Goal: Task Accomplishment & Management: Complete application form

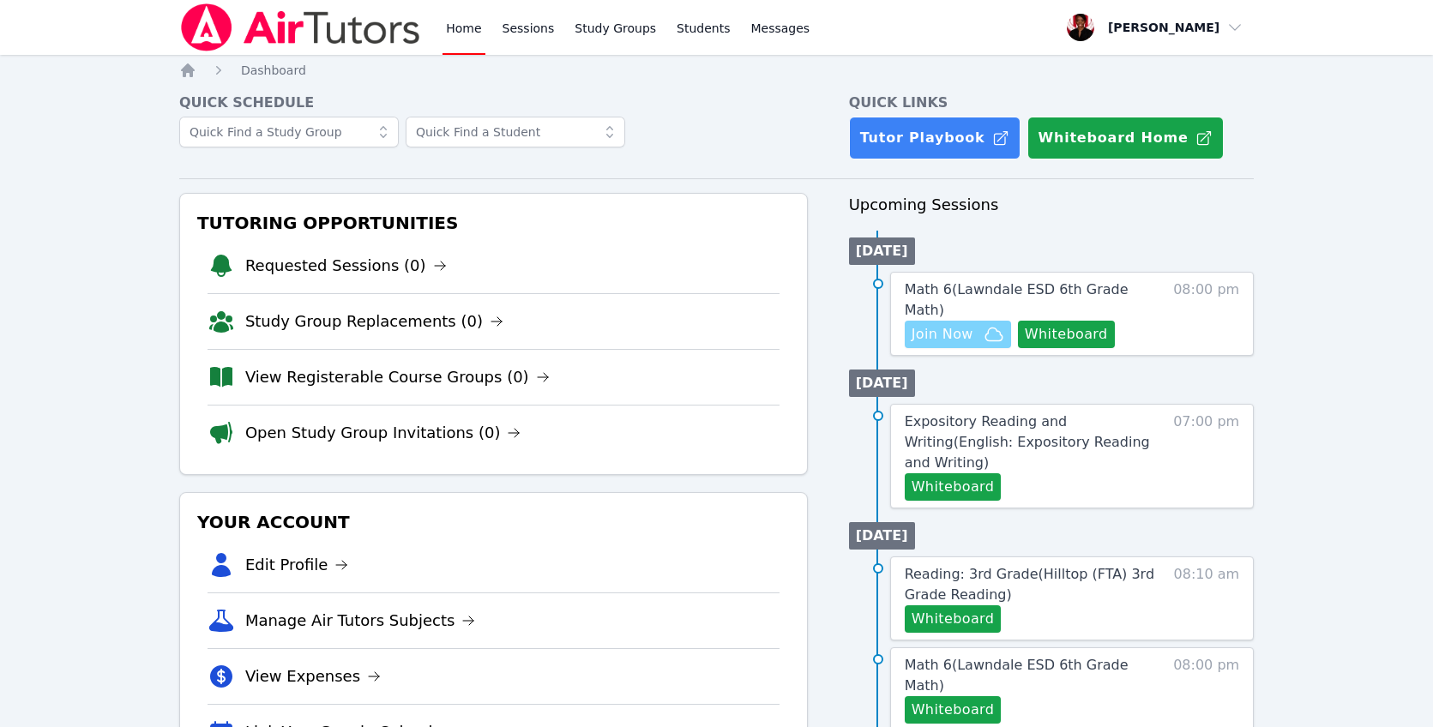
click at [978, 324] on span "Join Now" at bounding box center [958, 334] width 93 height 21
click at [971, 289] on span "Math 6 ( Lawndale ESD 6th Grade Math )" at bounding box center [1017, 299] width 224 height 37
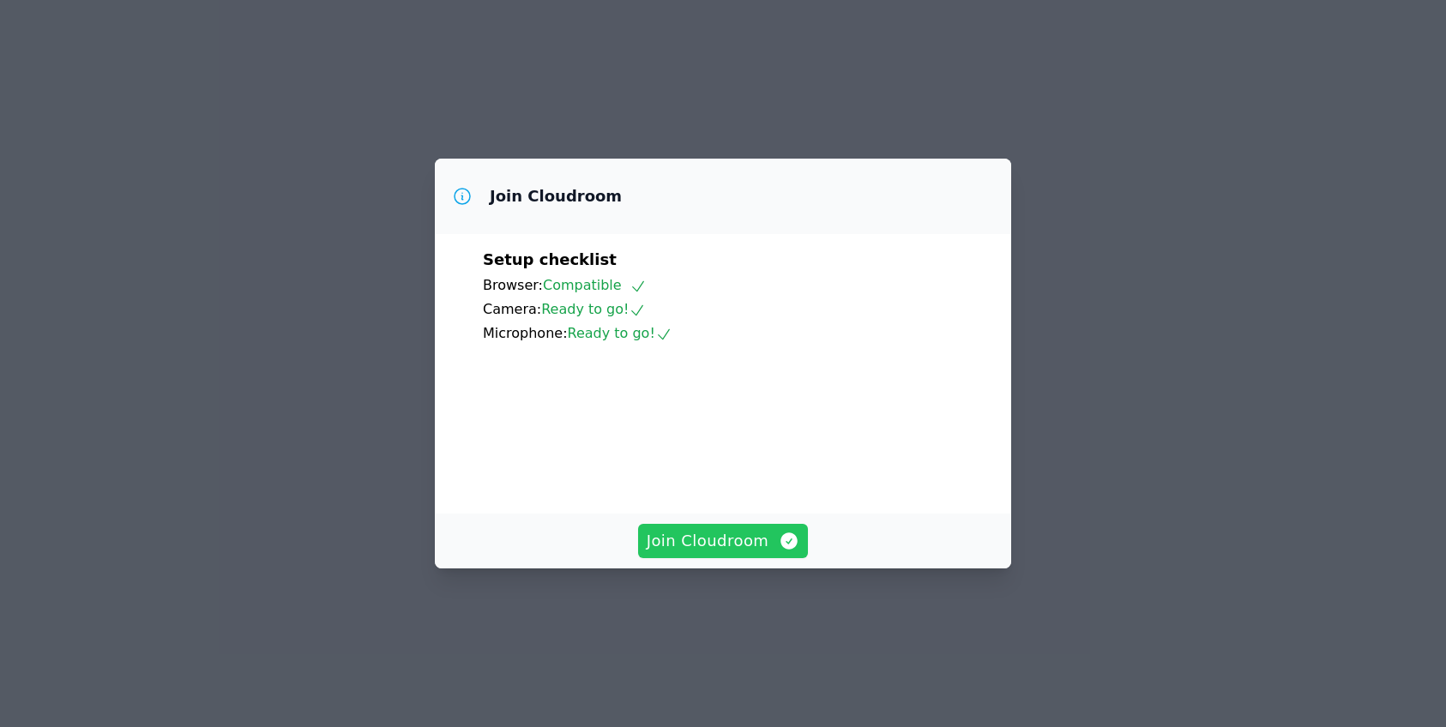
click at [762, 553] on span "Join Cloudroom" at bounding box center [724, 541] width 154 height 24
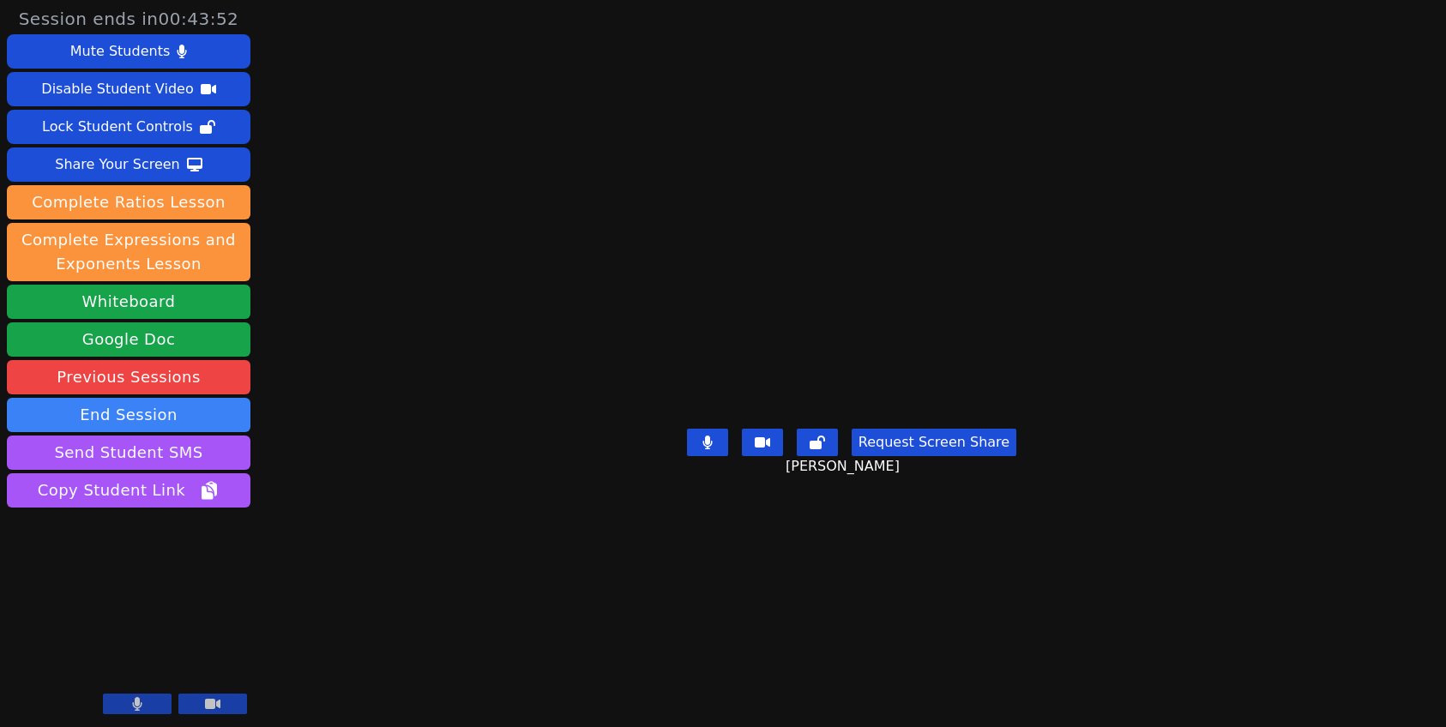
click at [132, 710] on icon at bounding box center [137, 704] width 10 height 14
click at [135, 707] on icon at bounding box center [137, 704] width 17 height 14
click at [222, 305] on button "Whiteboard" at bounding box center [129, 302] width 244 height 34
click at [145, 705] on button at bounding box center [137, 704] width 69 height 21
click at [130, 709] on icon at bounding box center [137, 704] width 17 height 14
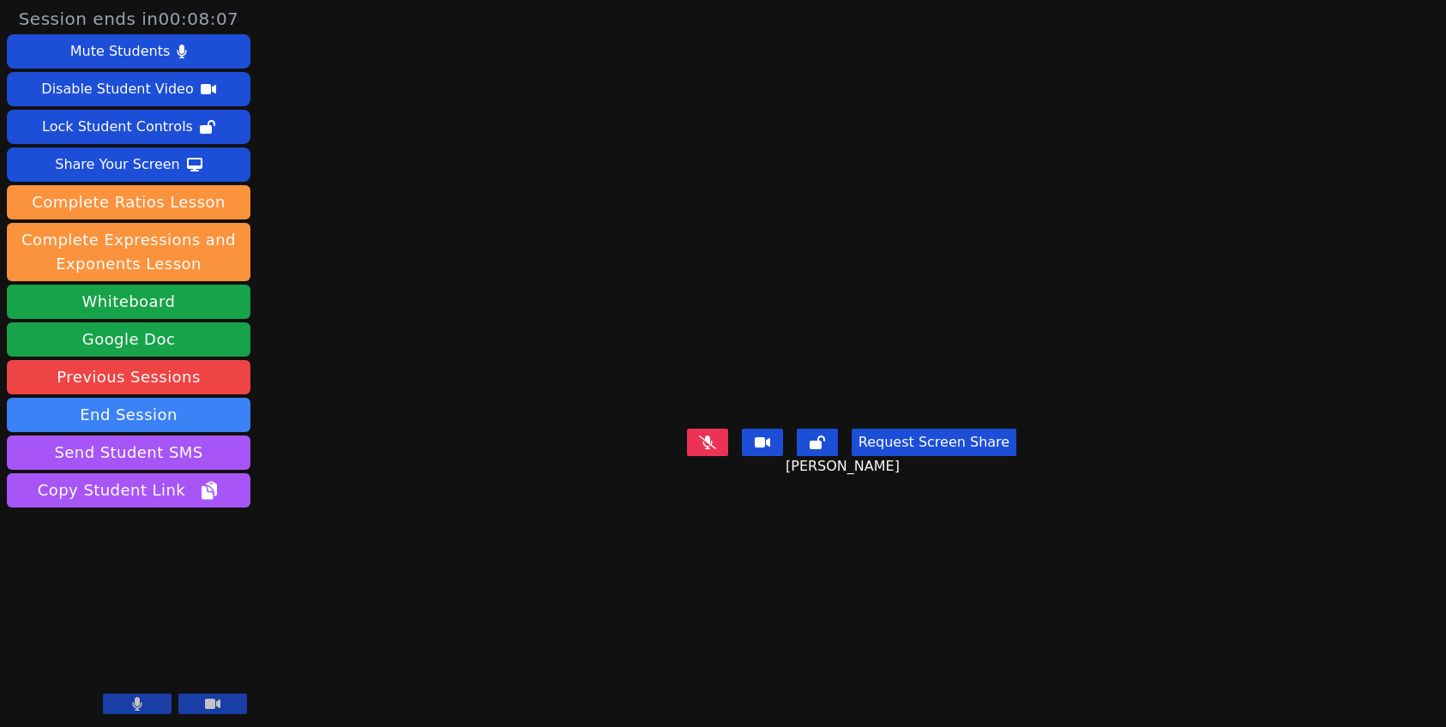
click at [146, 700] on button at bounding box center [137, 704] width 69 height 21
click at [150, 698] on button at bounding box center [137, 704] width 69 height 21
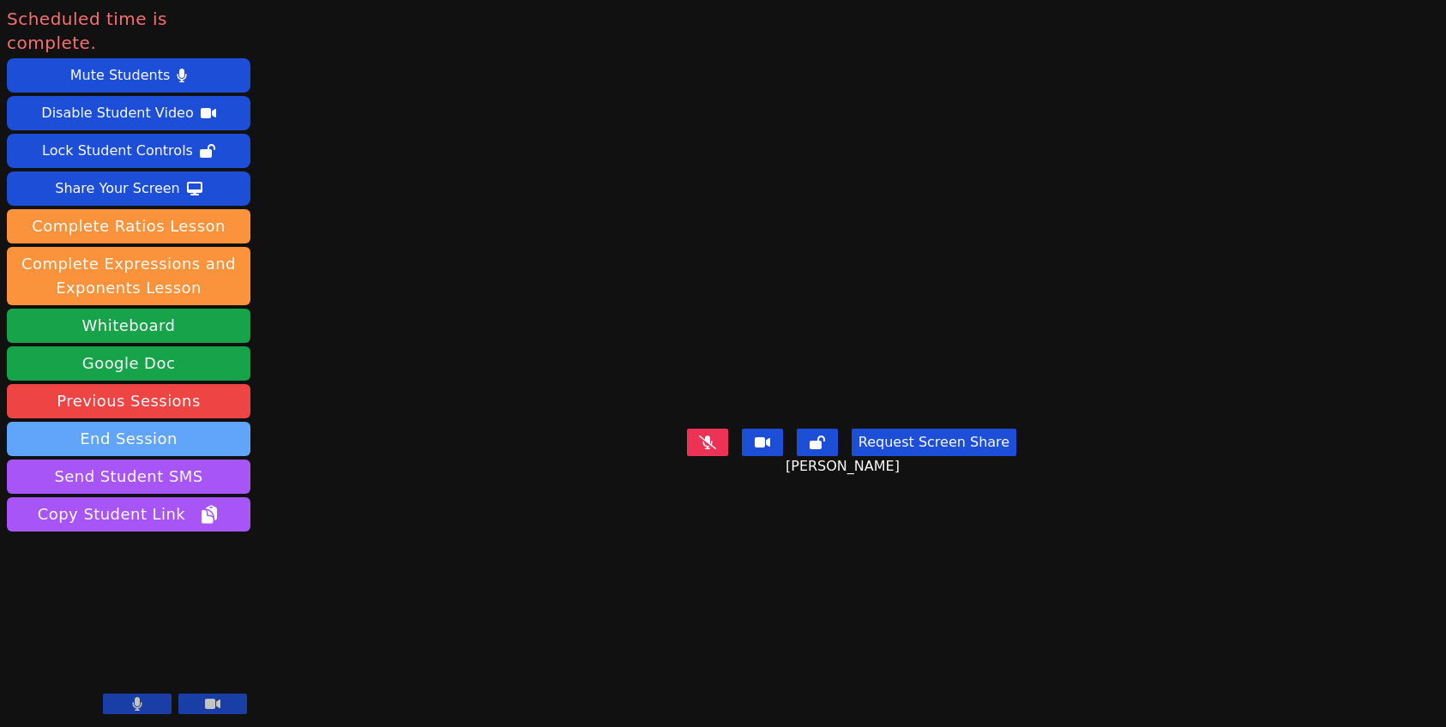
click at [203, 422] on button "End Session" at bounding box center [129, 439] width 244 height 34
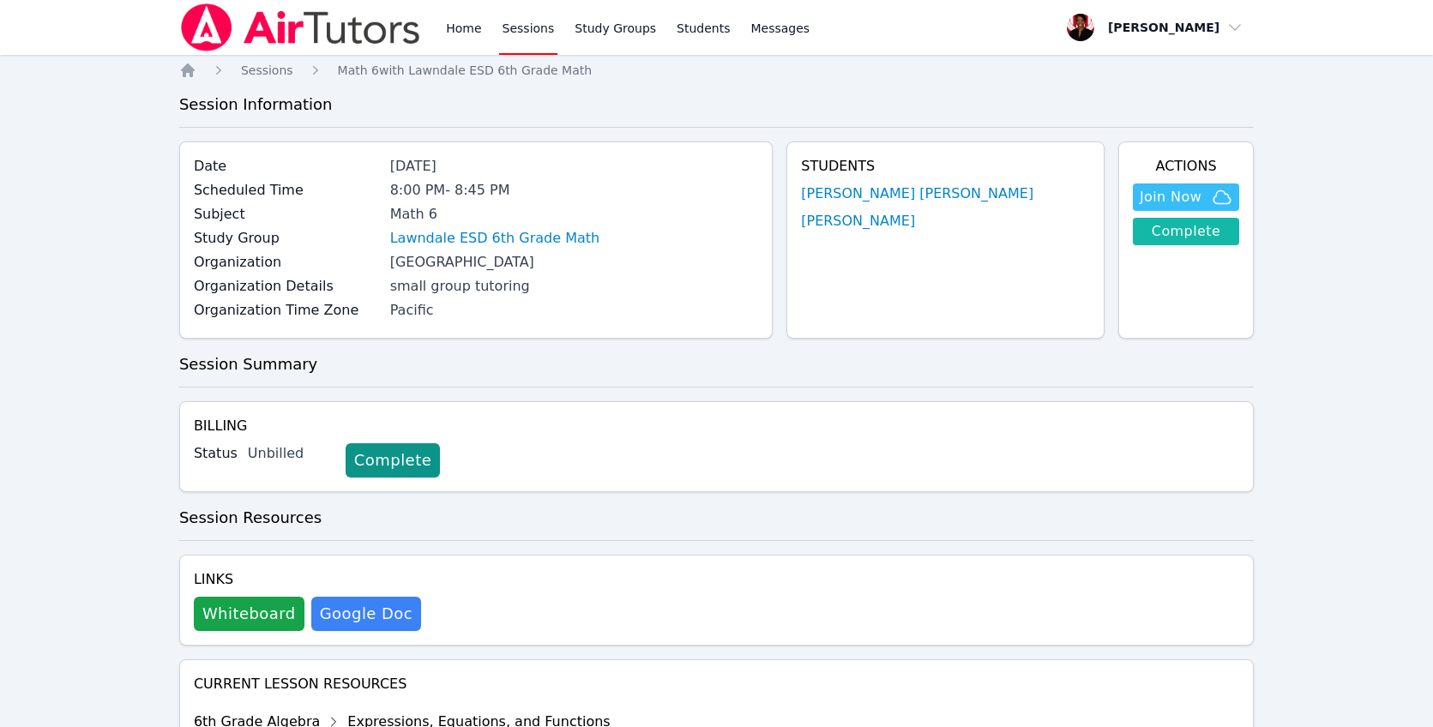
click at [1175, 240] on link "Complete" at bounding box center [1186, 231] width 106 height 27
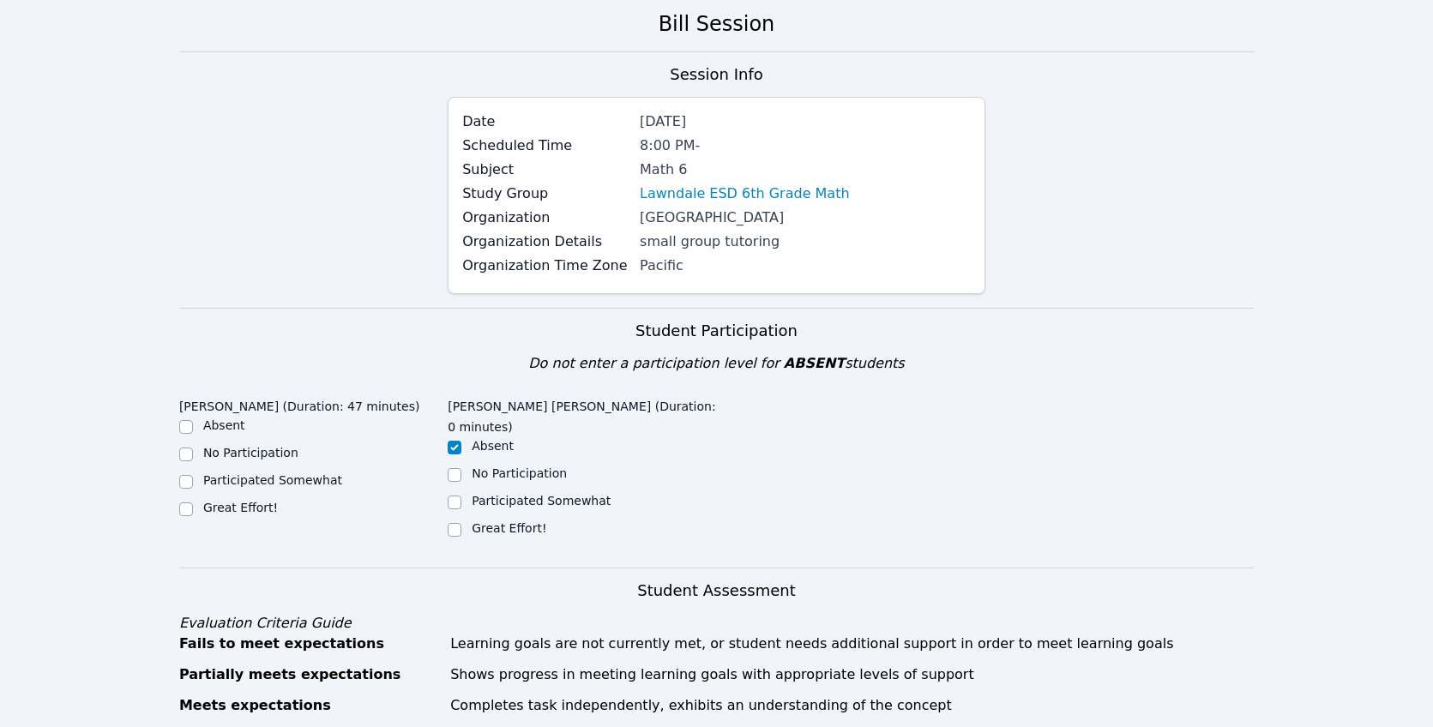
scroll to position [306, 0]
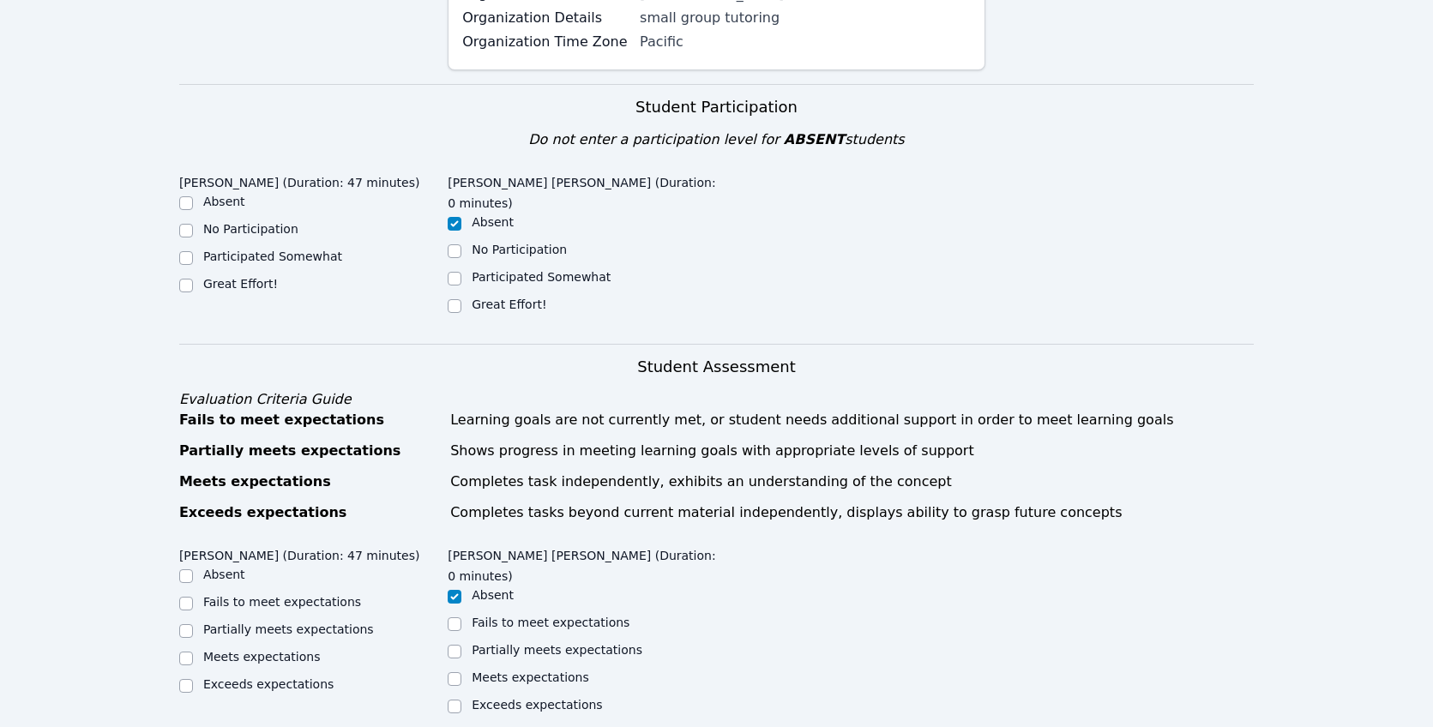
click at [254, 277] on label "Great Effort!" at bounding box center [240, 284] width 75 height 14
click at [193, 279] on input "Great Effort!" at bounding box center [186, 286] width 14 height 14
checkbox input "true"
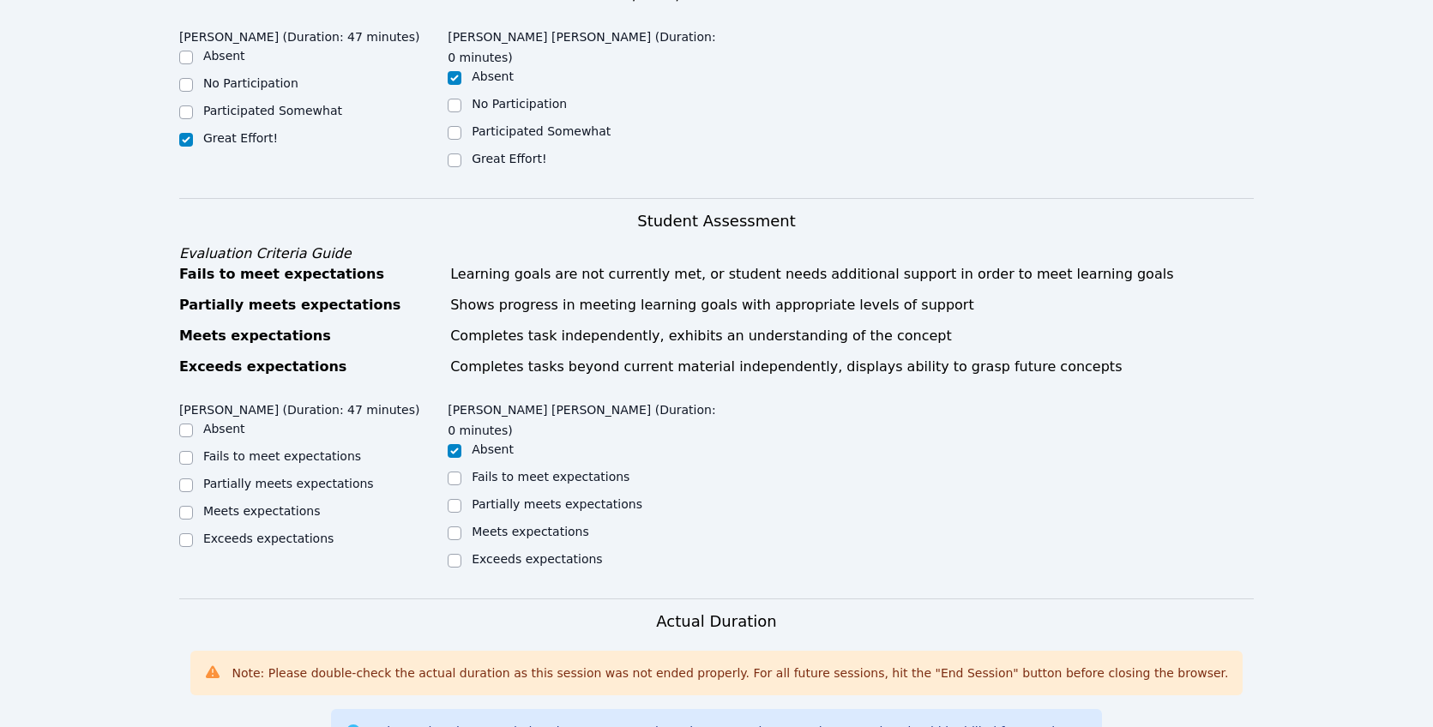
click at [281, 504] on label "Meets expectations" at bounding box center [262, 511] width 118 height 14
click at [193, 506] on input "Meets expectations" at bounding box center [186, 513] width 14 height 14
checkbox input "true"
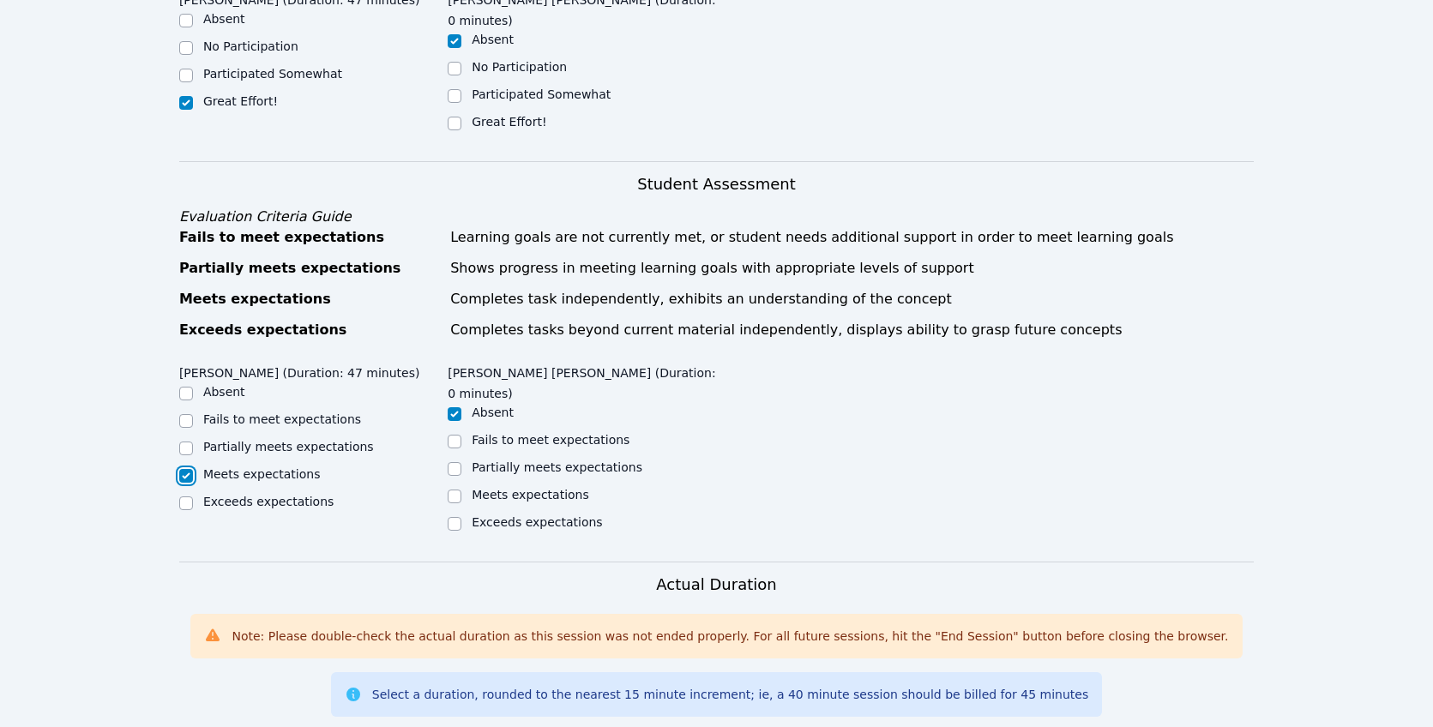
scroll to position [790, 0]
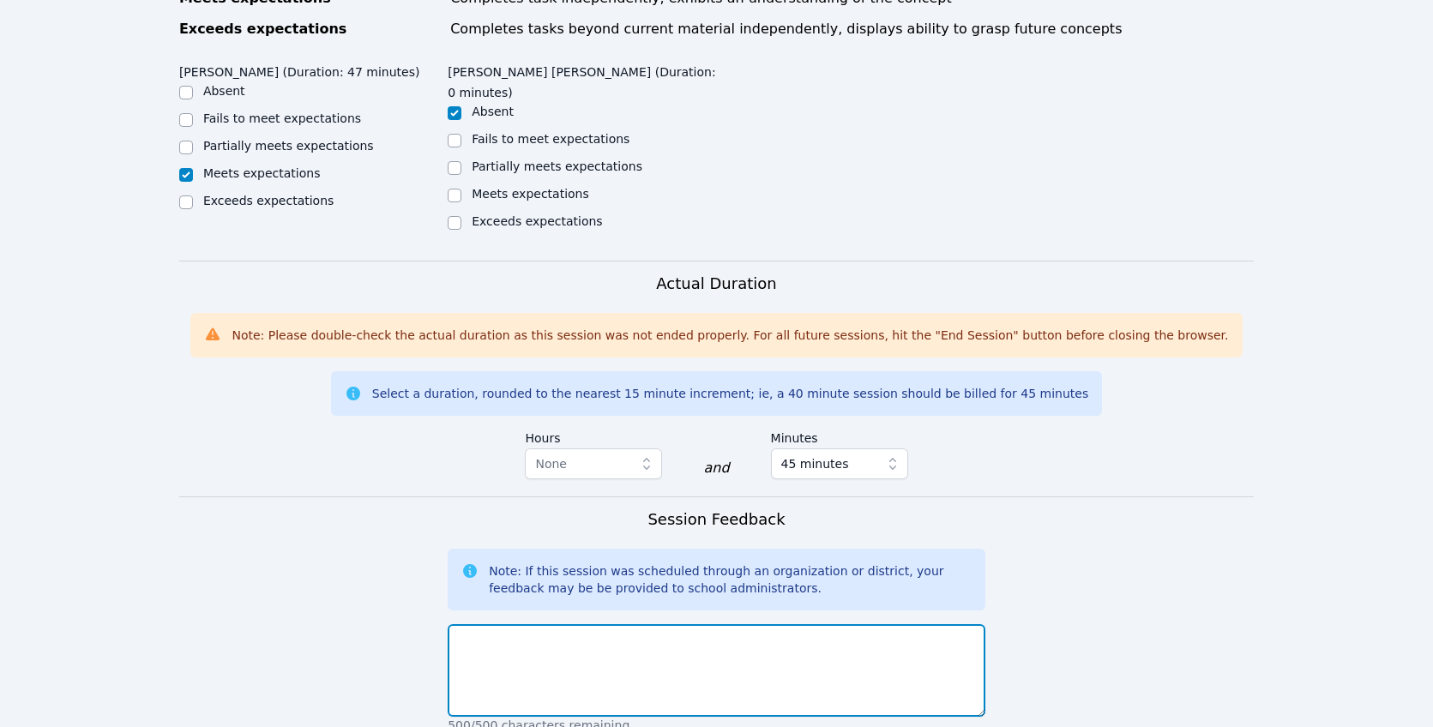
click at [585, 638] on textarea at bounding box center [717, 670] width 538 height 93
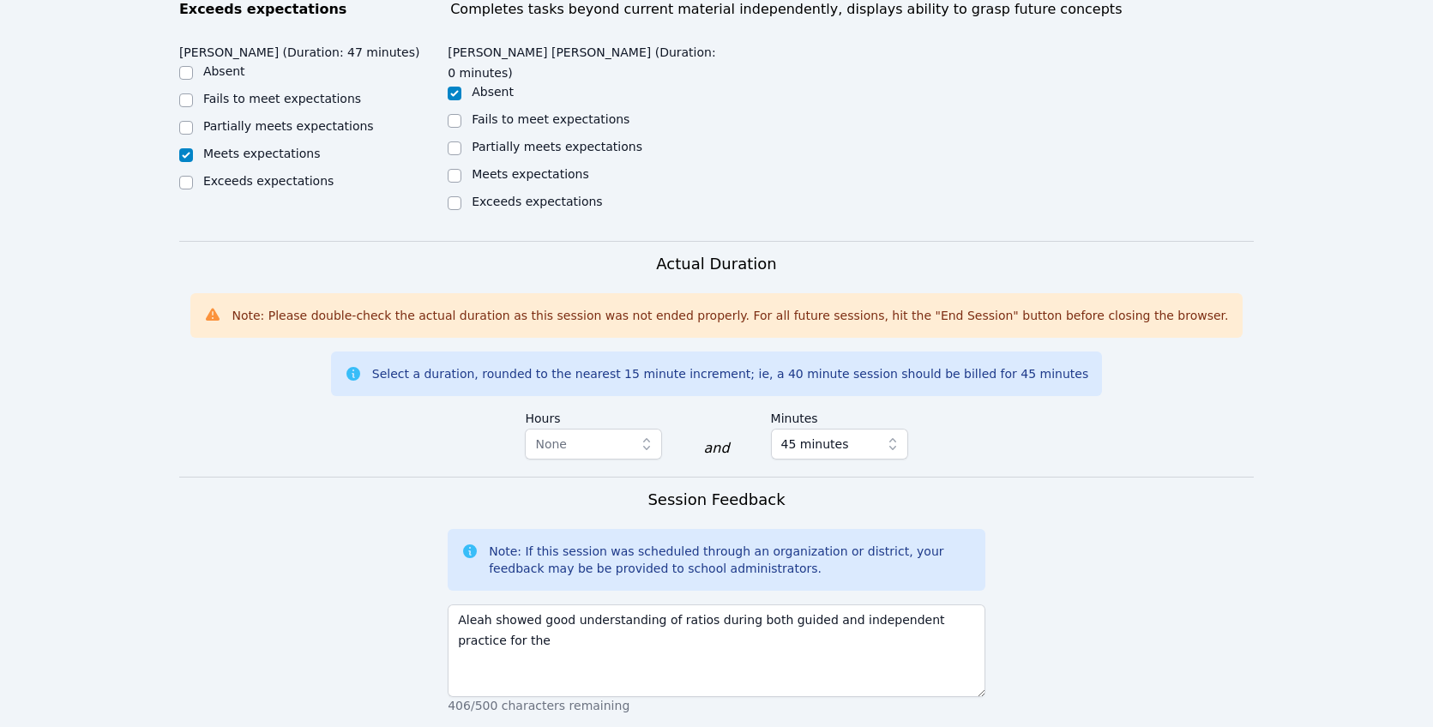
scroll to position [926, 0]
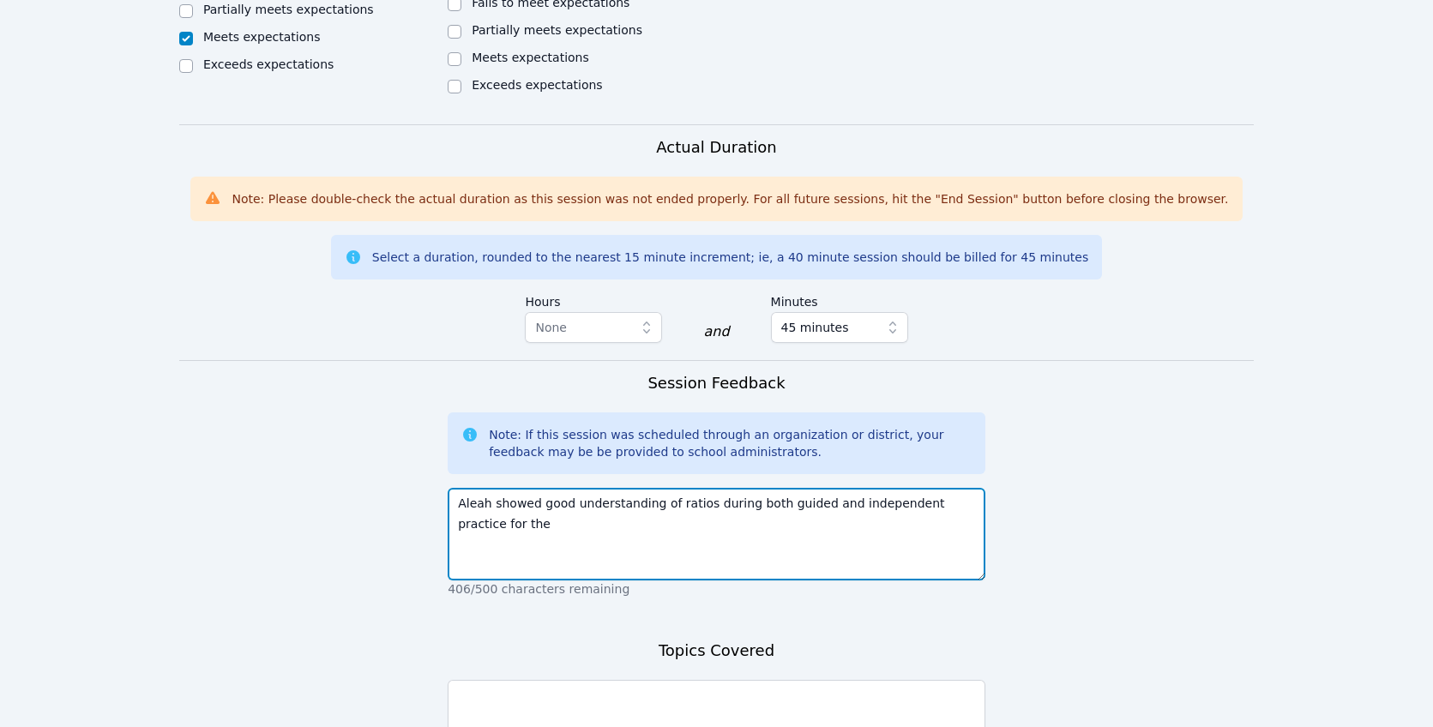
click at [801, 504] on textarea "Aleah showed good understanding of ratios during both guided and independent pr…" at bounding box center [717, 534] width 538 height 93
paste textarea "1. Ratios"
click at [478, 488] on textarea "Aleah showed good understanding of ratios during both guided and independent pr…" at bounding box center [717, 534] width 538 height 93
click at [625, 488] on textarea "Aleah showed good understanding of ratios during both guided and independent pr…" at bounding box center [717, 534] width 538 height 93
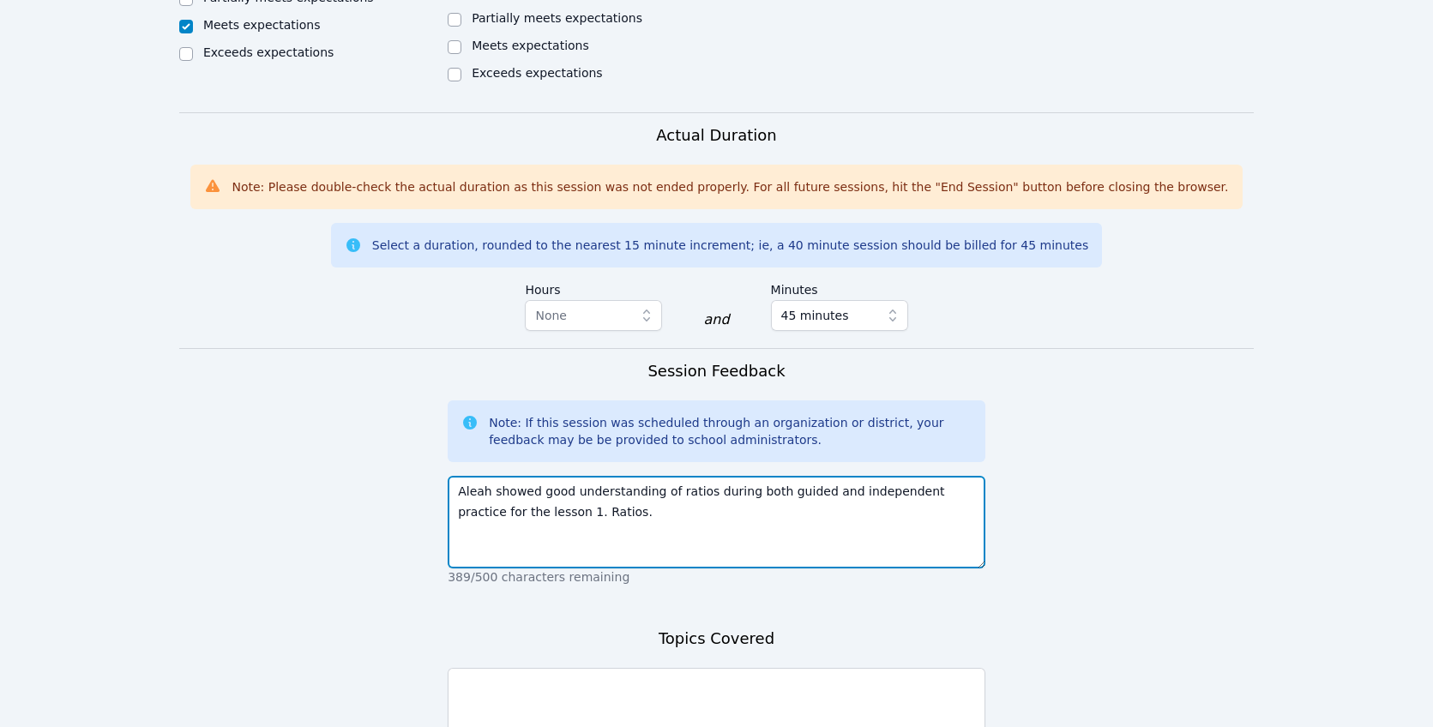
scroll to position [954, 0]
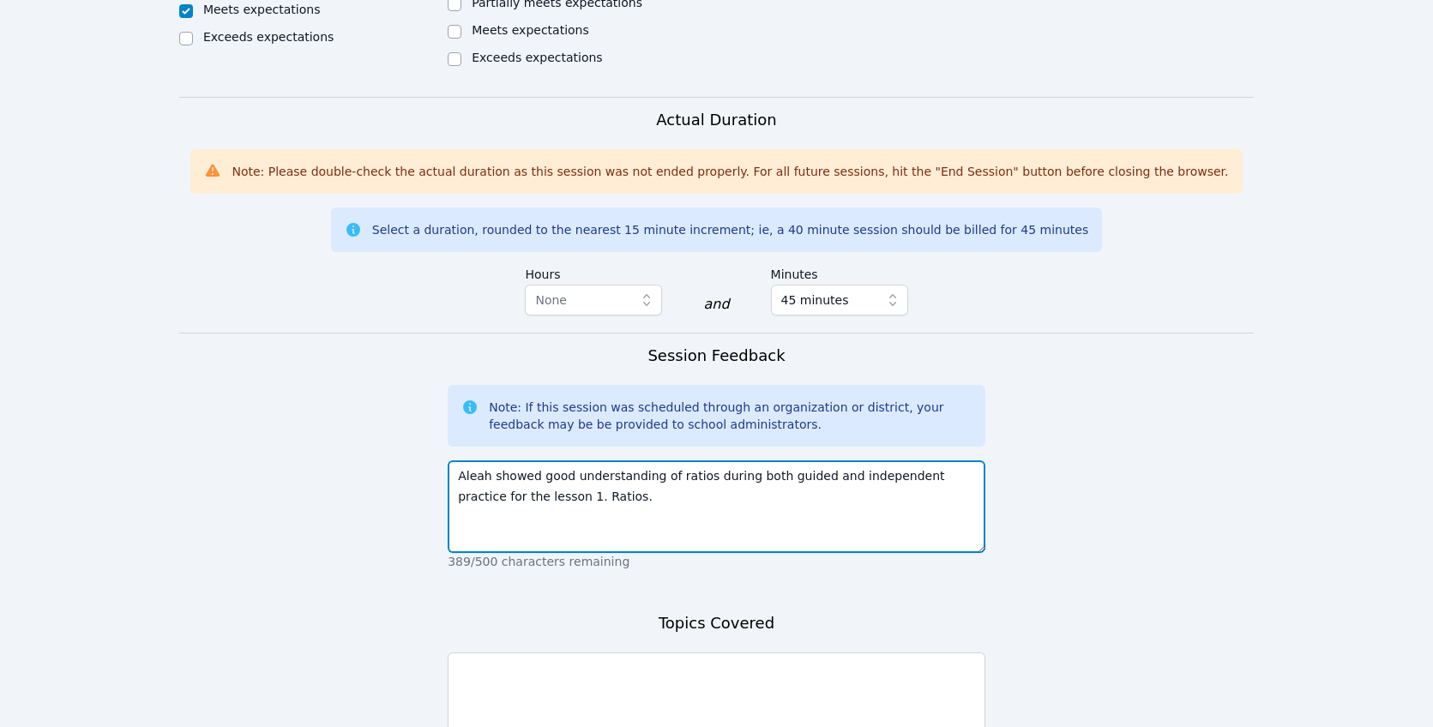
type textarea "Aleah showed good understanding of ratios during both guided and independent pr…"
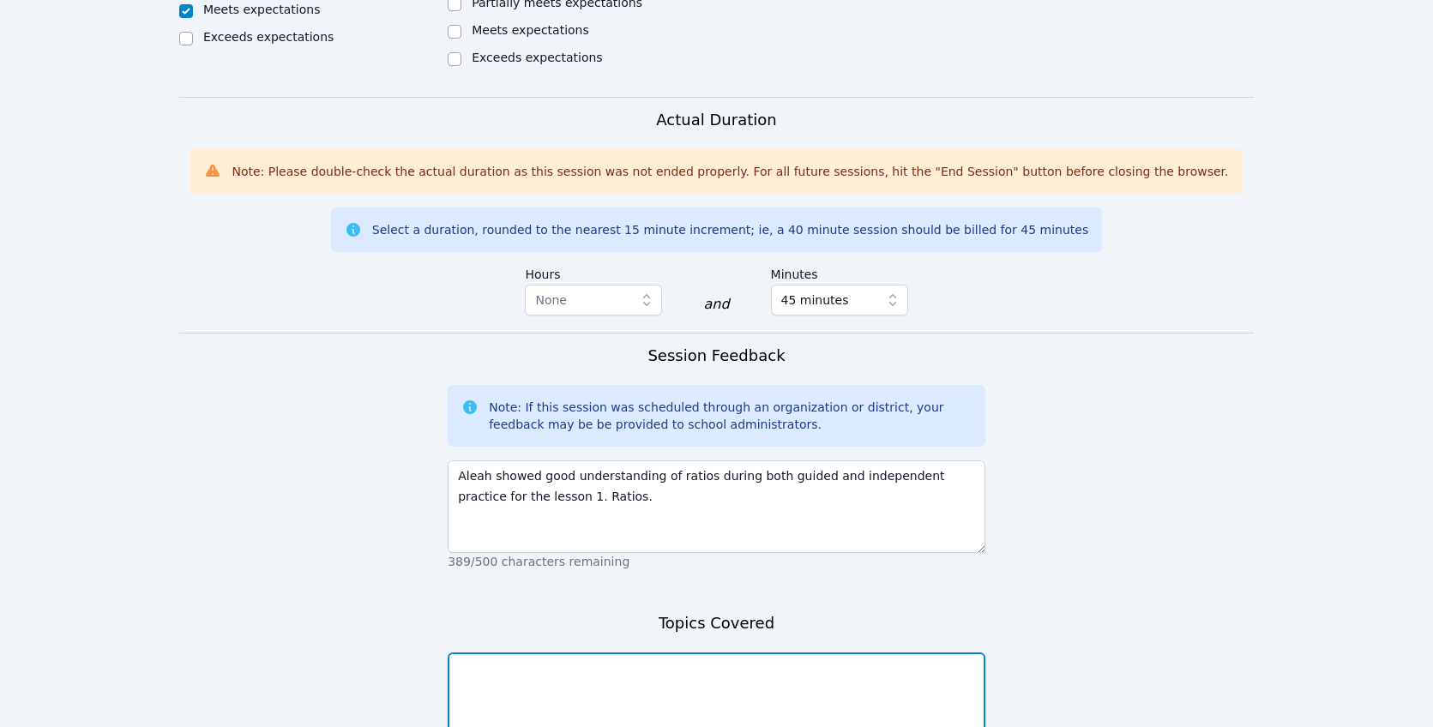
click at [602, 656] on textarea at bounding box center [717, 699] width 538 height 93
paste textarea "1. Ratios"
click at [514, 653] on textarea "Lesson 1:1. Ratios" at bounding box center [717, 699] width 538 height 93
drag, startPoint x: 511, startPoint y: 630, endPoint x: 521, endPoint y: 629, distance: 9.6
click at [512, 653] on textarea "Lesson 1:1. Ratios" at bounding box center [717, 699] width 538 height 93
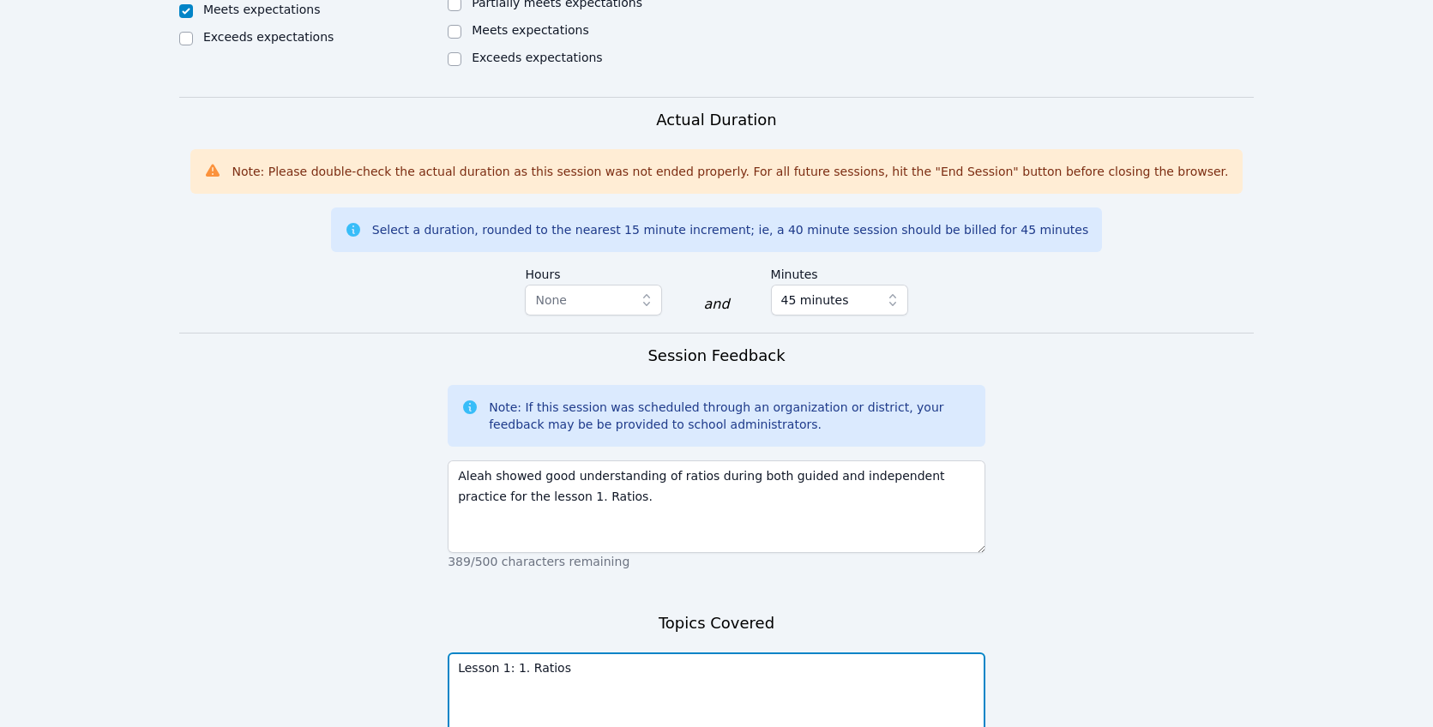
click at [589, 653] on textarea "Lesson 1: 1. Ratios" at bounding box center [717, 699] width 538 height 93
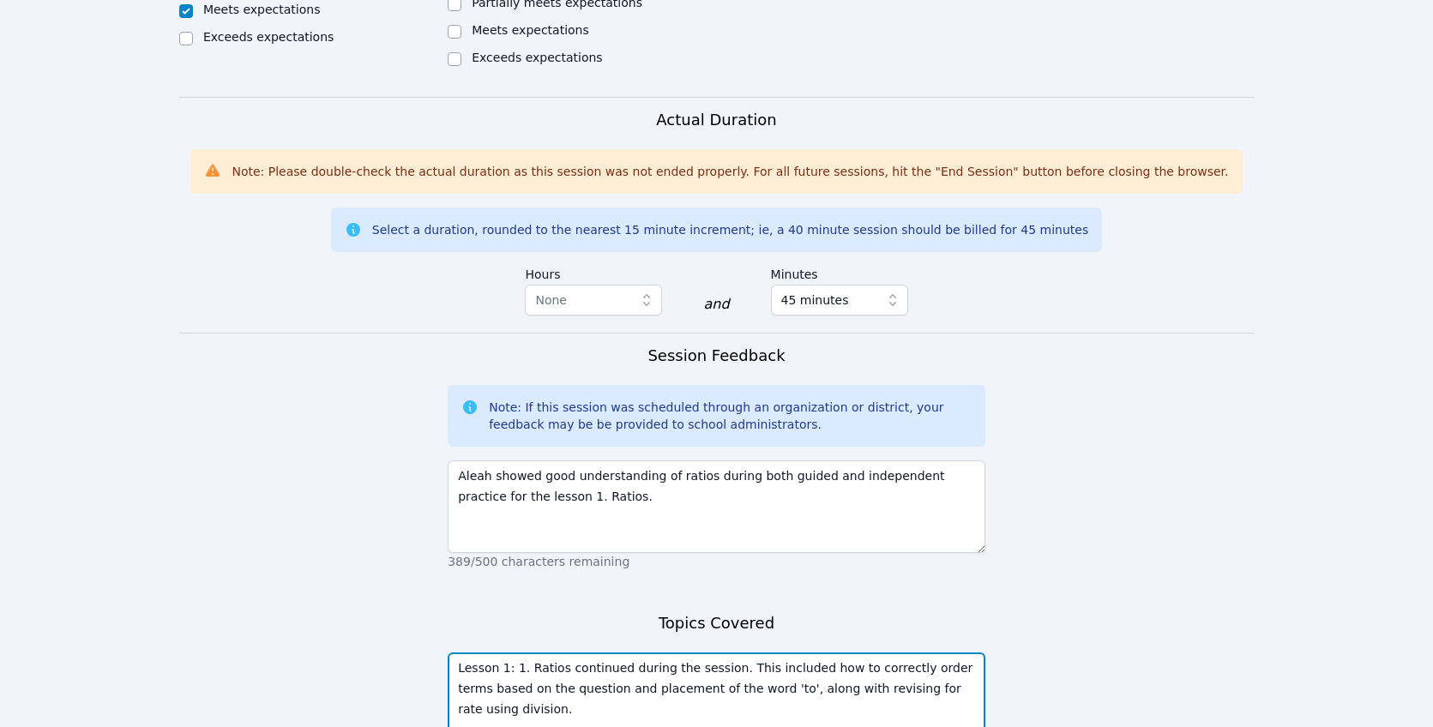
type textarea "Lesson 1: 1. Ratios continued during the session. This included how to correctl…"
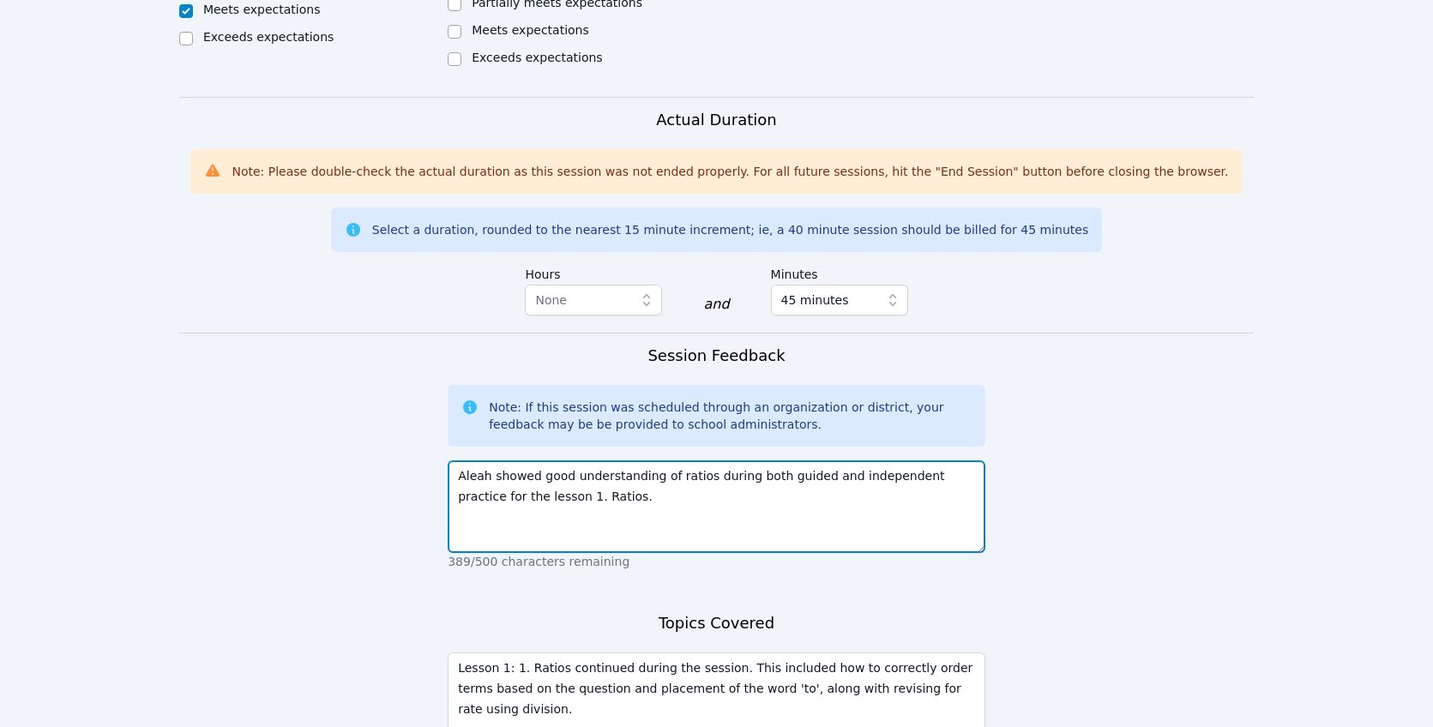
click at [637, 463] on textarea "Aleah showed good understanding of ratios during both guided and independent pr…" at bounding box center [717, 507] width 538 height 93
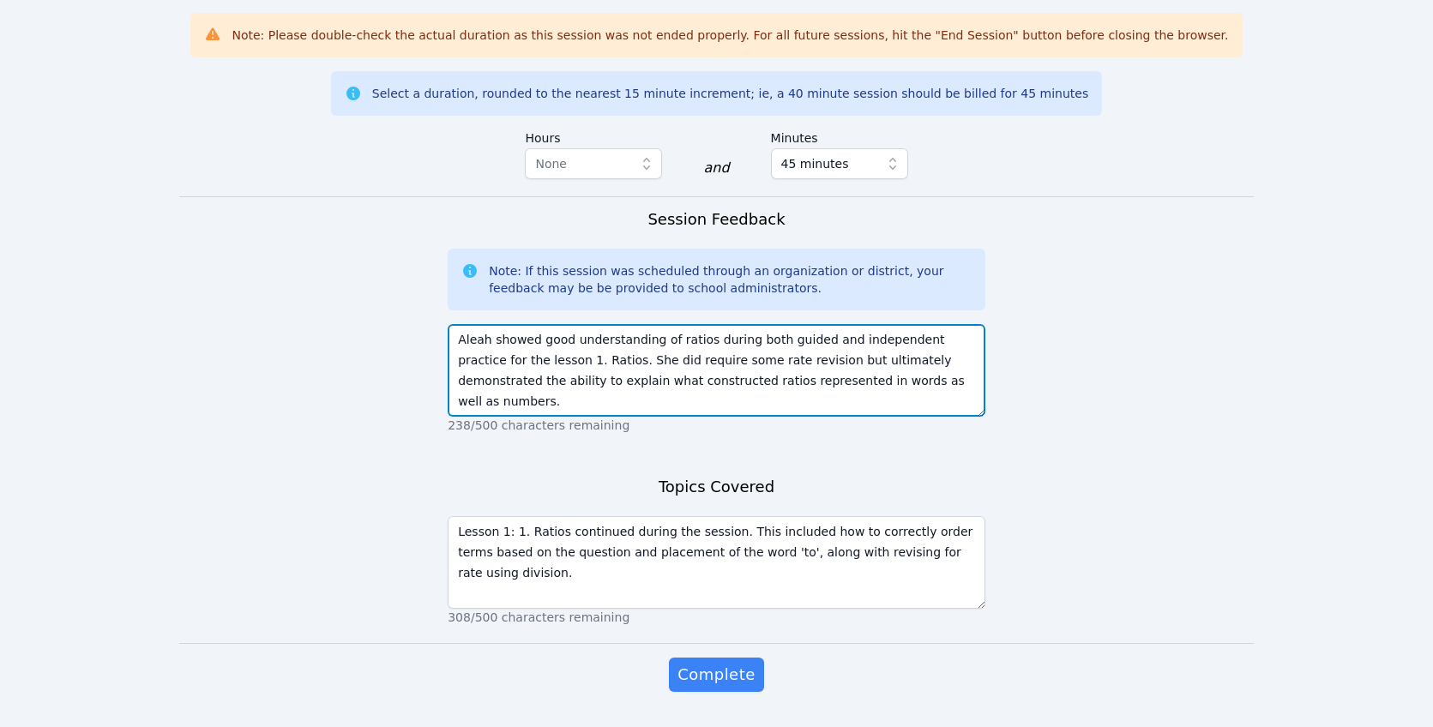
scroll to position [1096, 0]
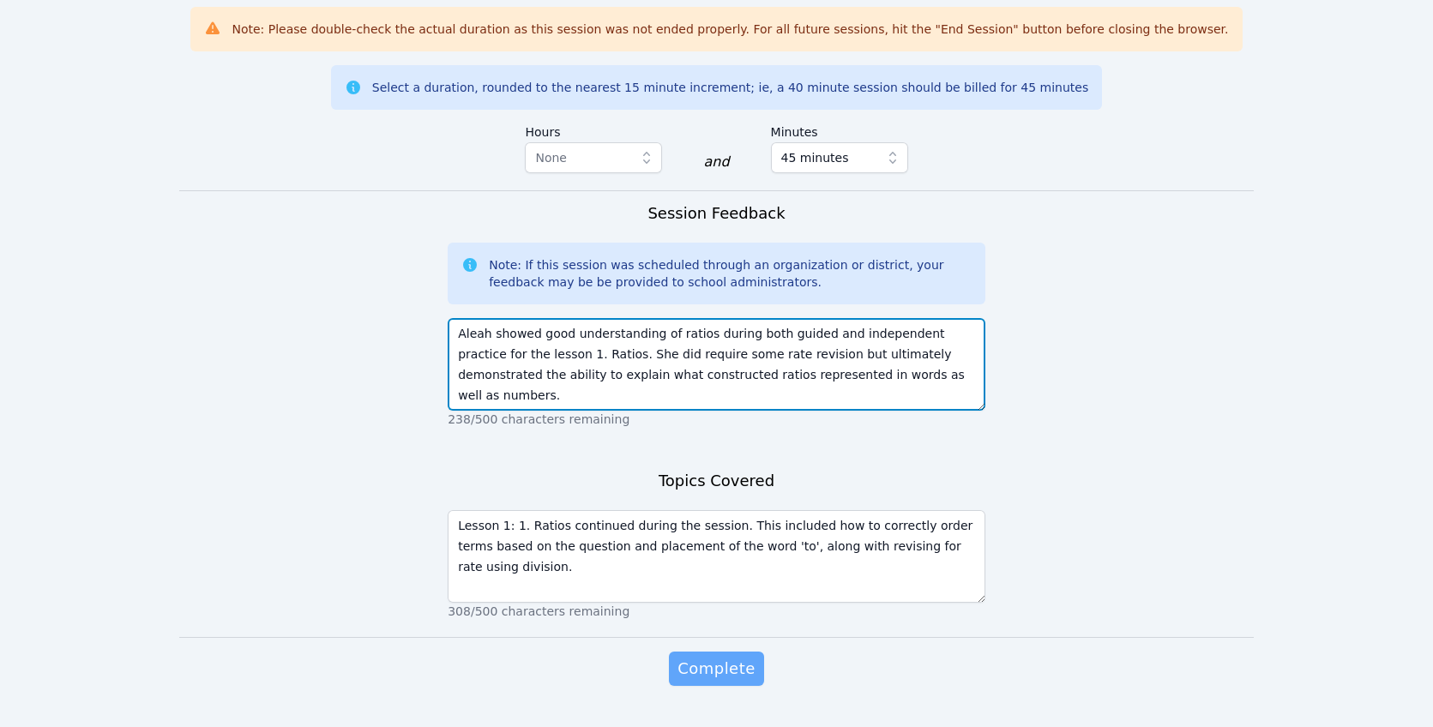
type textarea "Aleah showed good understanding of ratios during both guided and independent pr…"
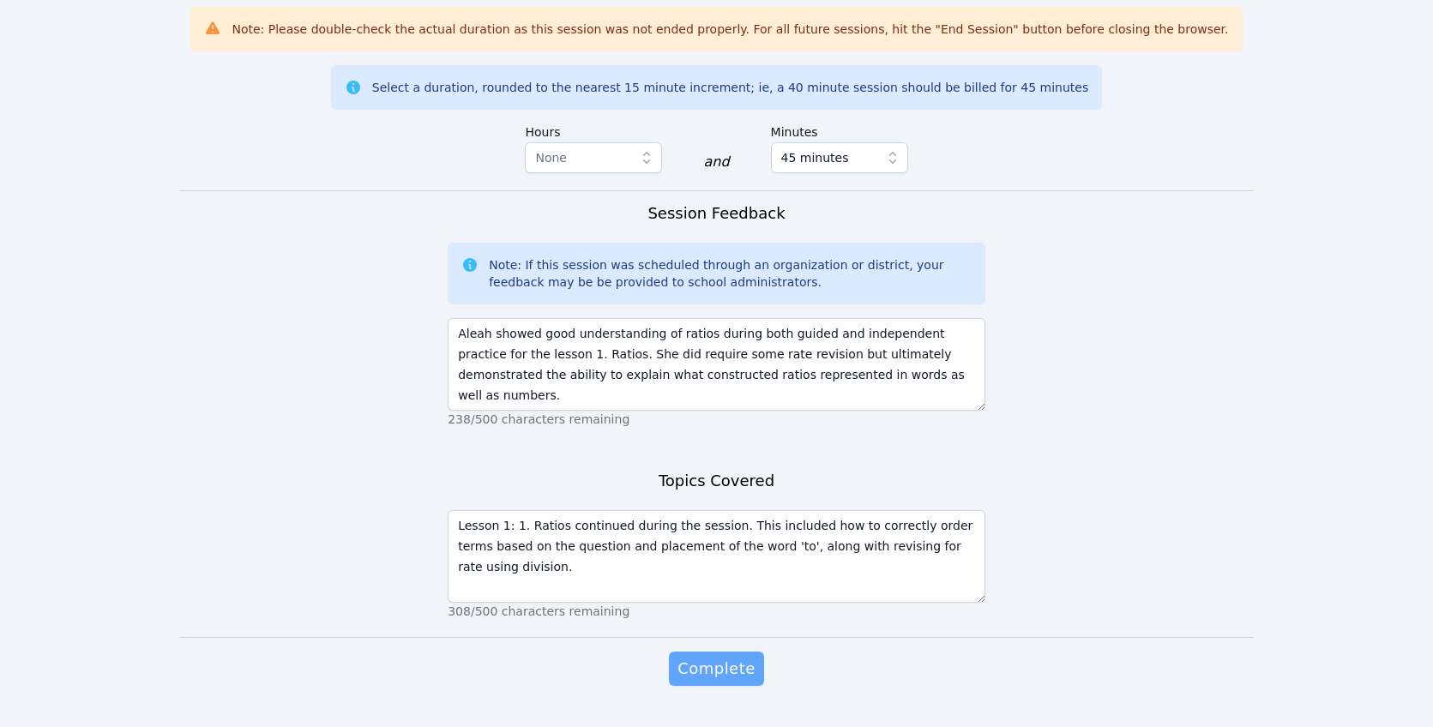
click at [757, 652] on button "Complete" at bounding box center [716, 669] width 94 height 34
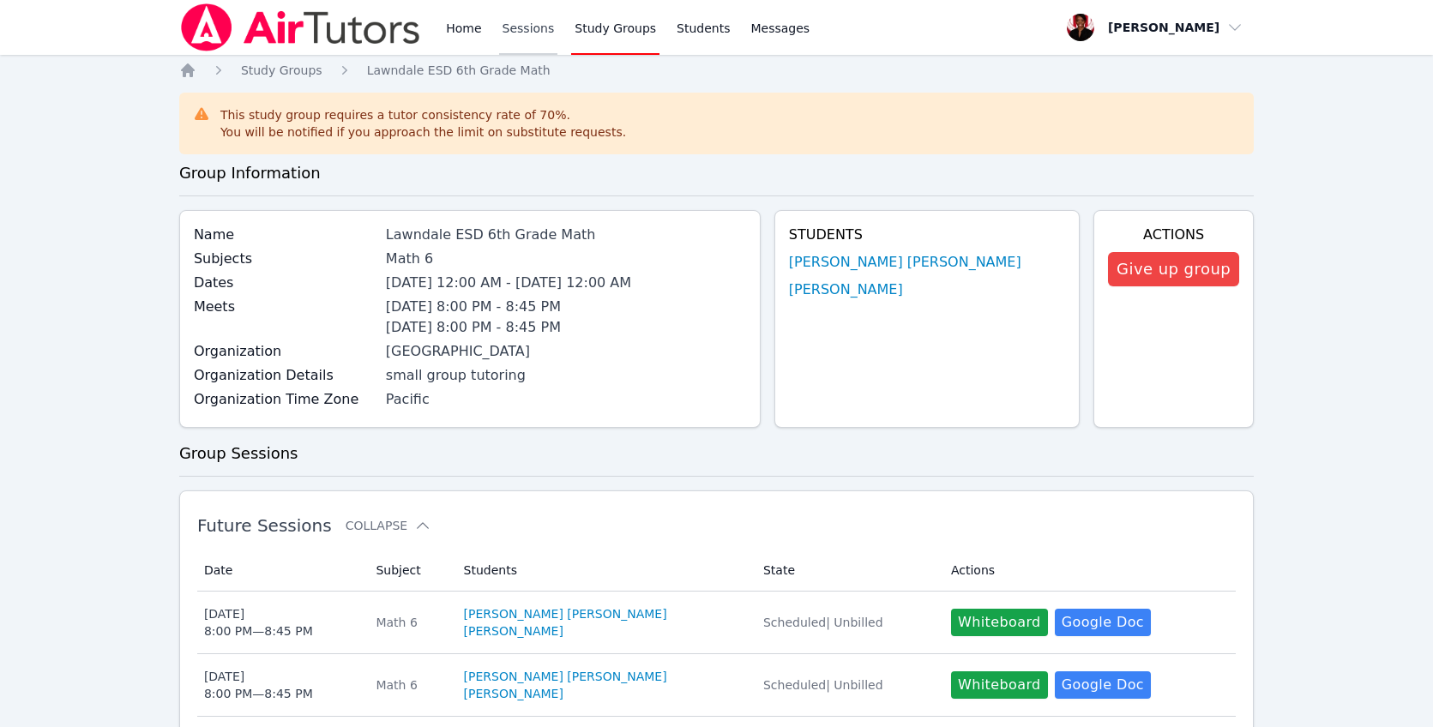
click at [517, 33] on link "Sessions" at bounding box center [528, 27] width 59 height 55
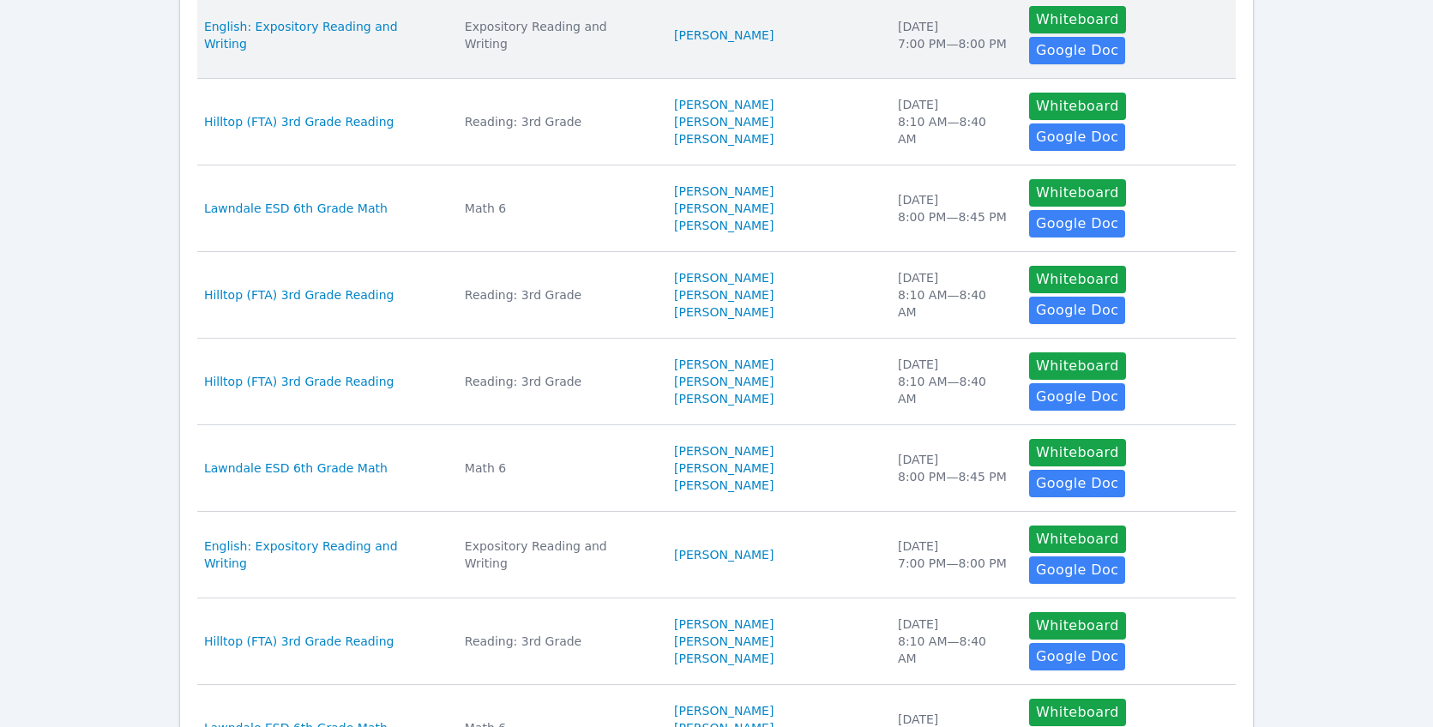
scroll to position [45, 0]
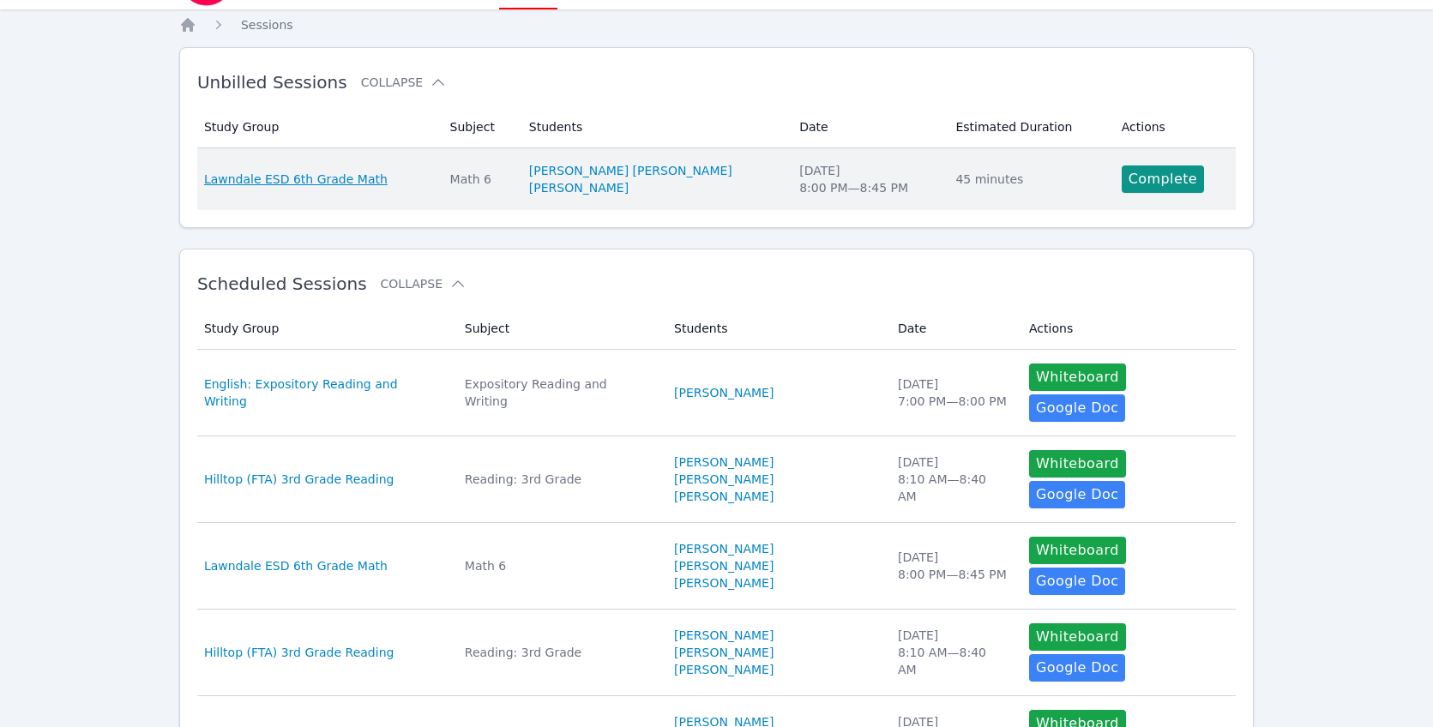
click at [358, 176] on span "Lawndale ESD 6th Grade Math" at bounding box center [296, 179] width 184 height 17
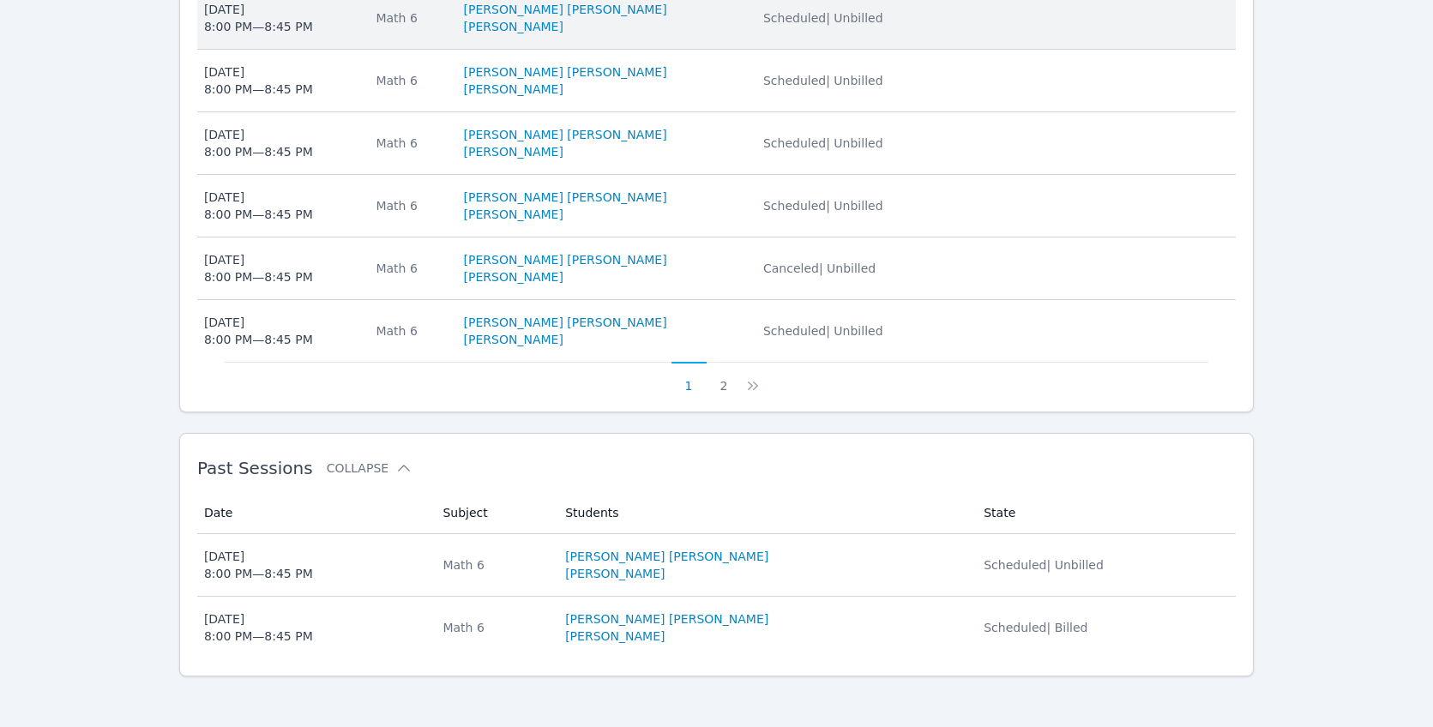
scroll to position [860, 0]
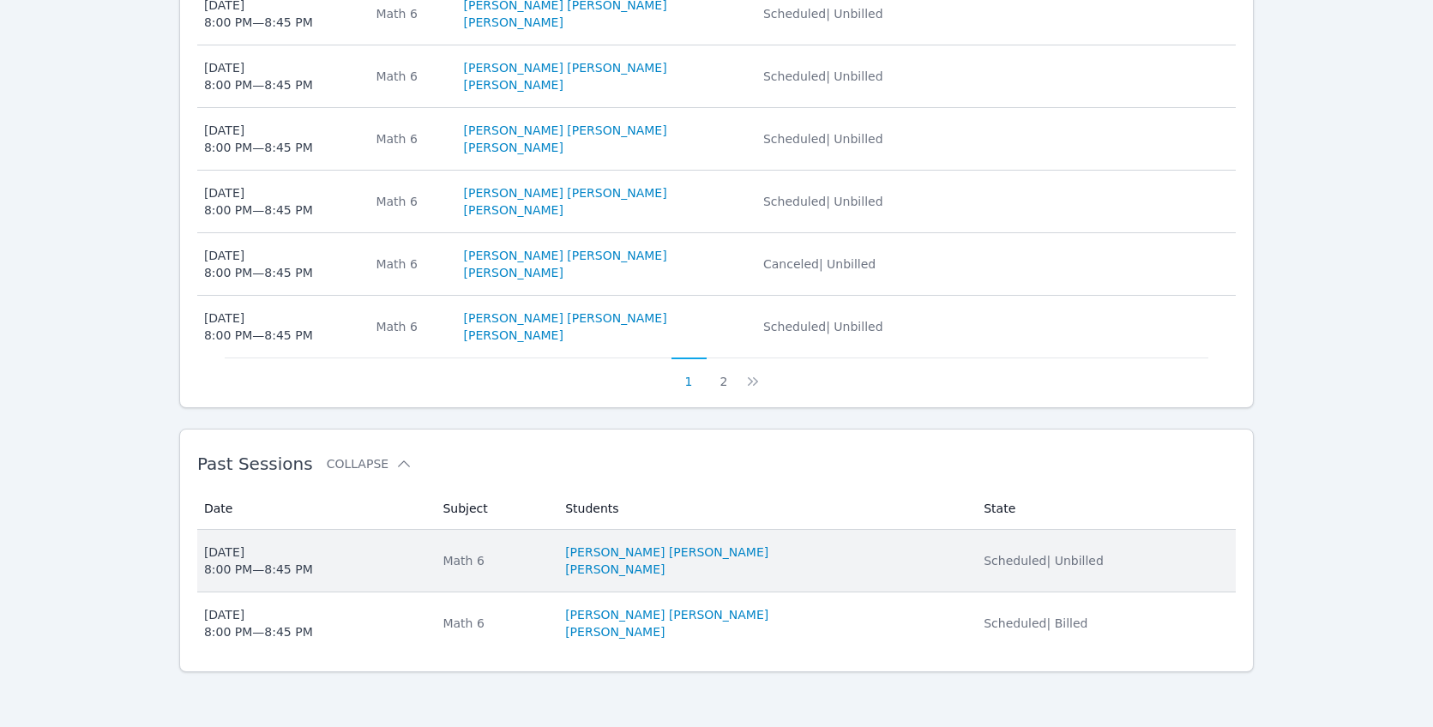
click at [817, 568] on li "[PERSON_NAME]" at bounding box center [764, 569] width 398 height 17
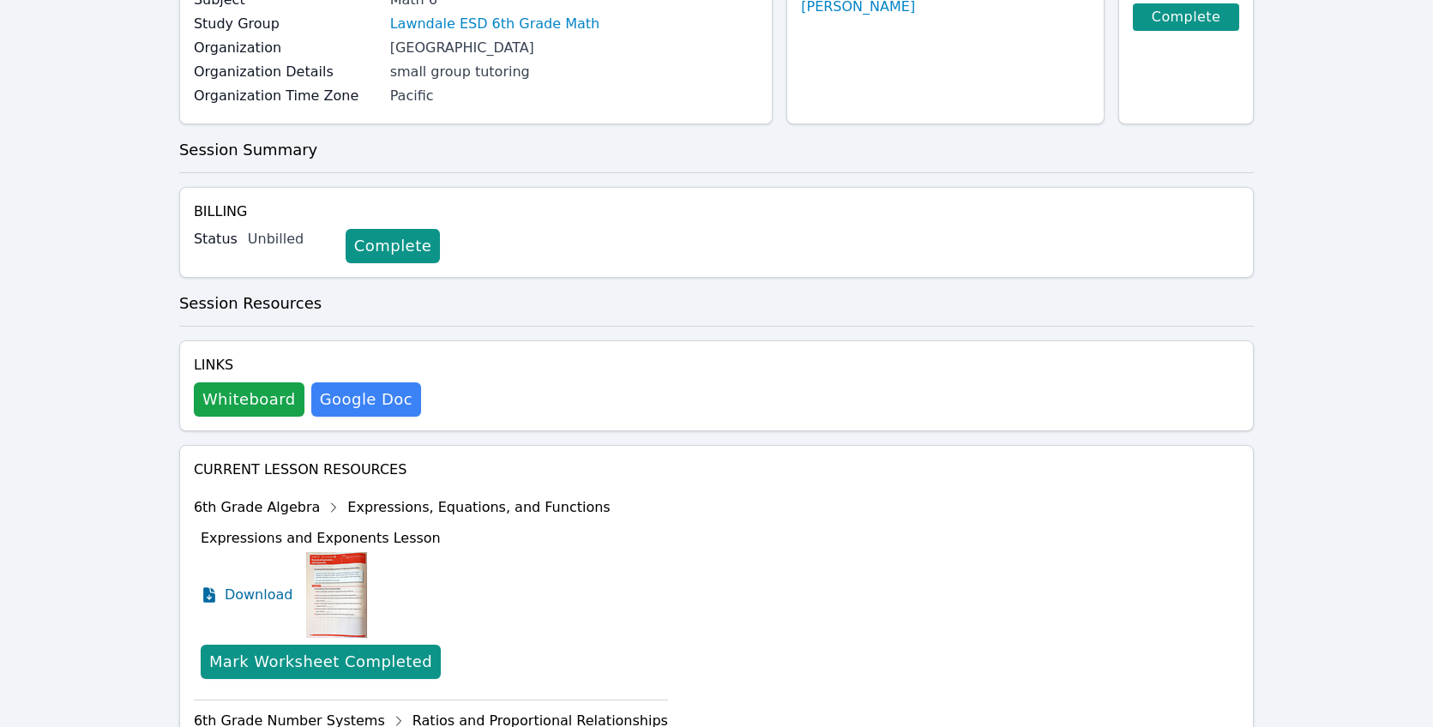
scroll to position [288, 0]
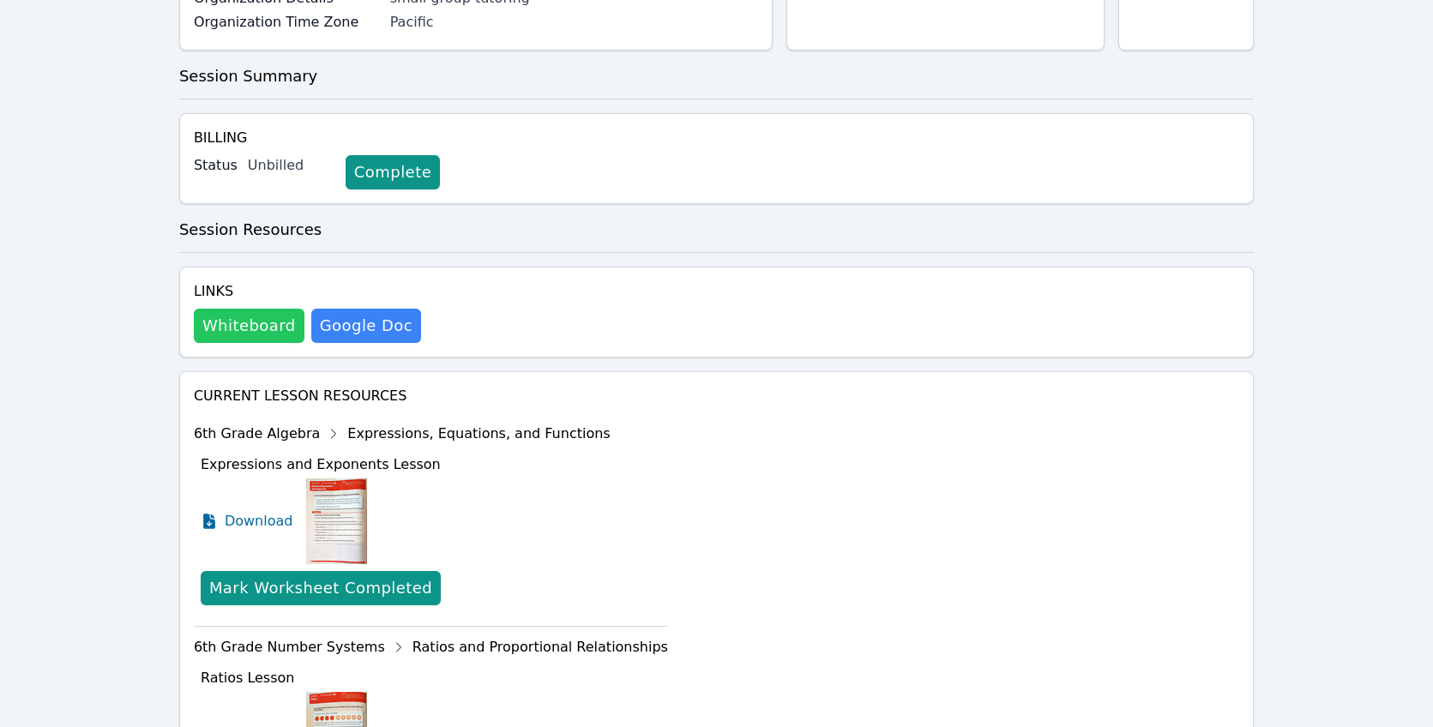
click at [242, 327] on button "Whiteboard" at bounding box center [249, 326] width 111 height 34
